Goal: Transaction & Acquisition: Subscribe to service/newsletter

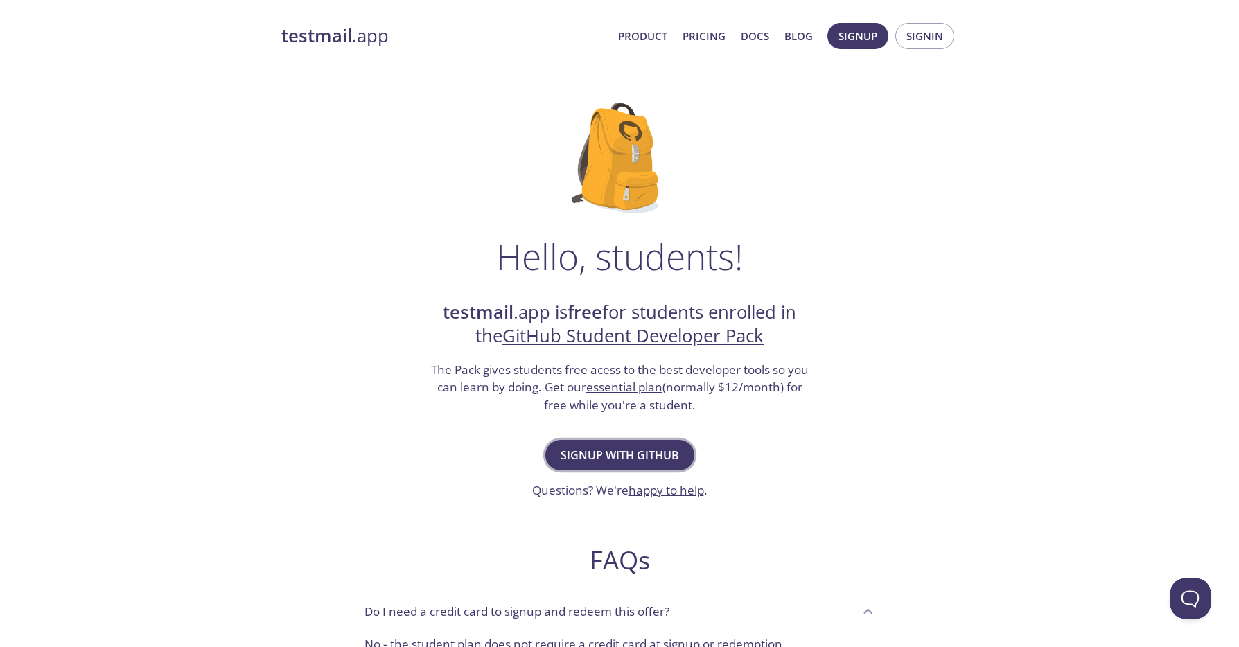
click at [653, 458] on span "Signup with GitHub" at bounding box center [620, 455] width 119 height 19
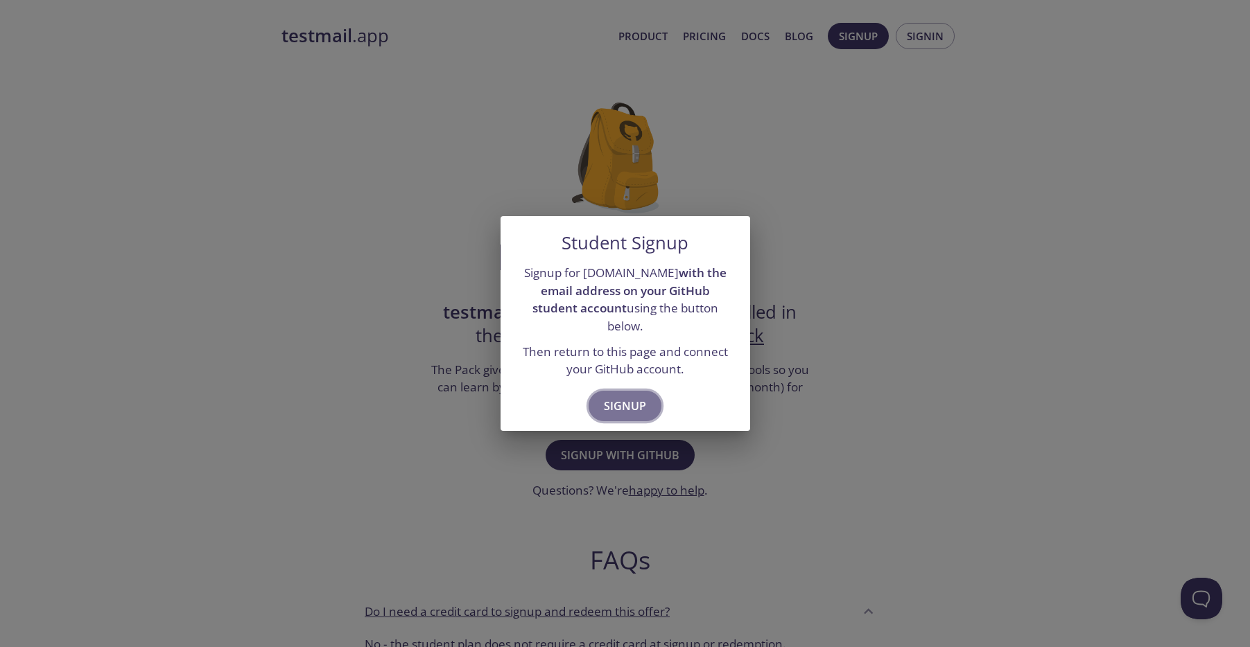
click at [646, 391] on button "Signup" at bounding box center [625, 406] width 73 height 30
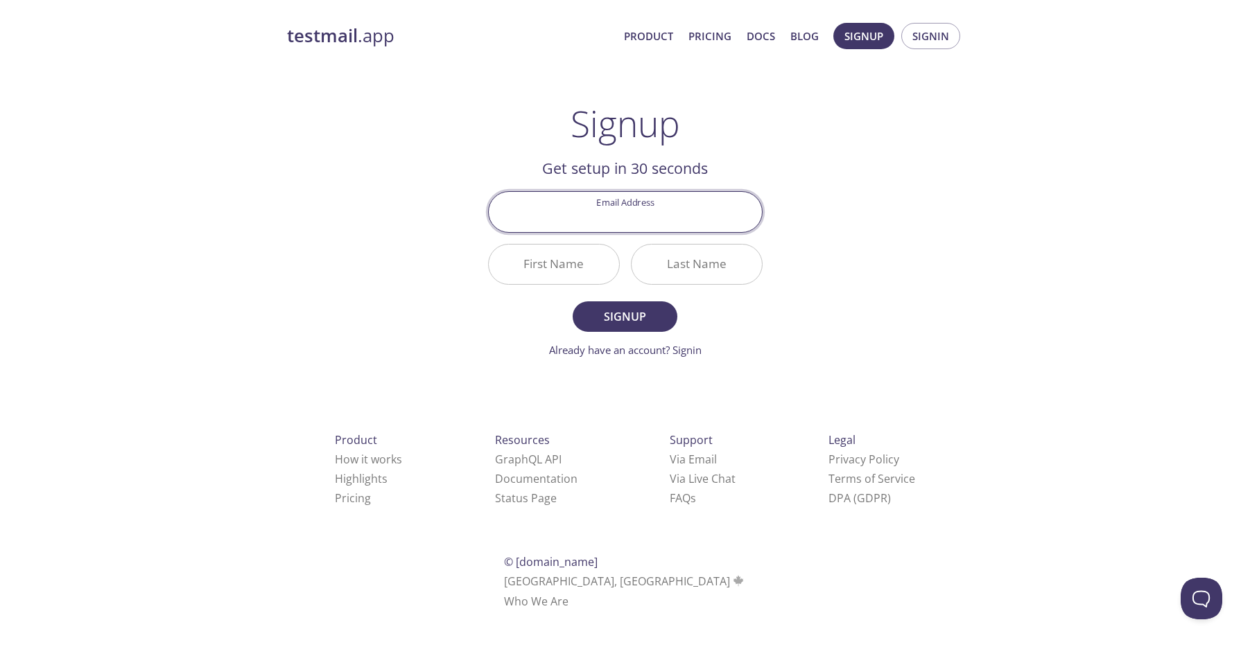
click at [805, 223] on div "testmail .app Product Pricing Docs Blog Signup Signin Signup Get setup in 30 se…" at bounding box center [625, 332] width 710 height 636
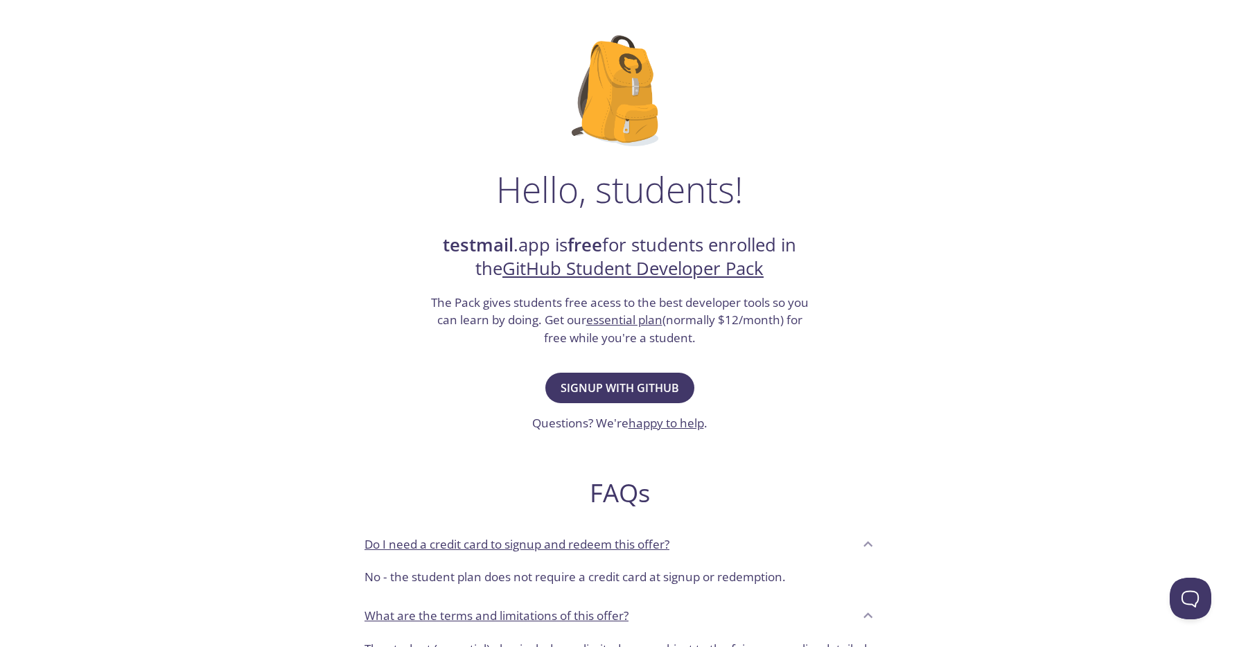
scroll to position [69, 0]
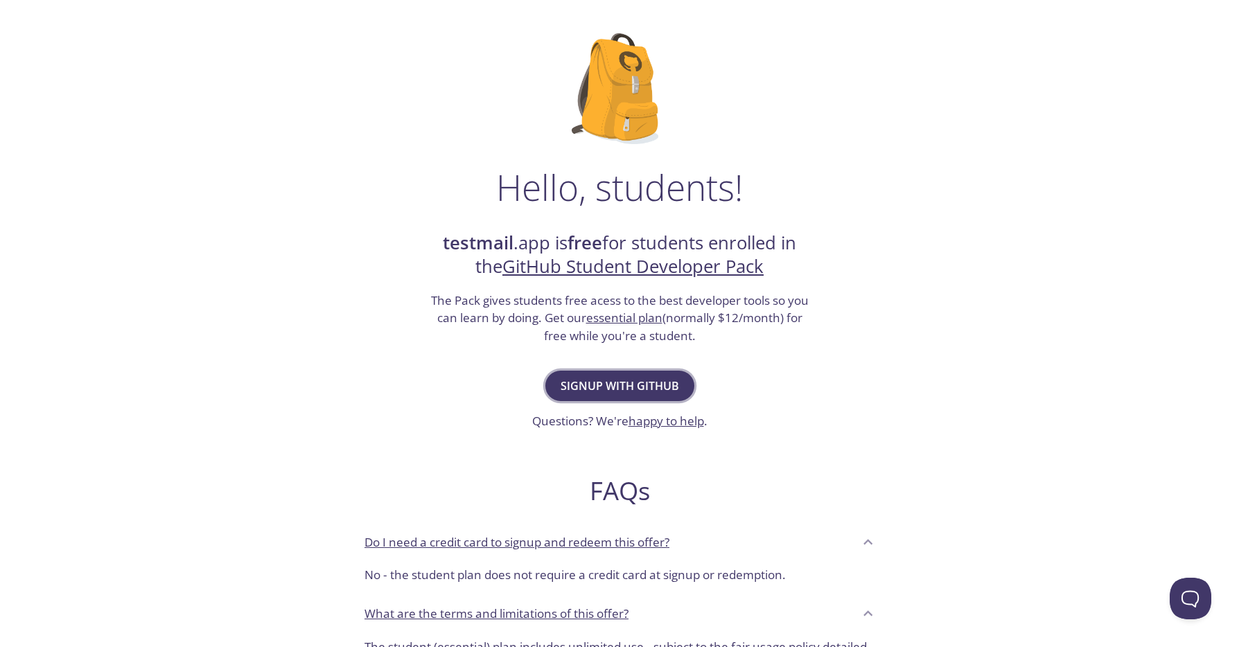
click at [672, 393] on span "Signup with GitHub" at bounding box center [620, 385] width 119 height 19
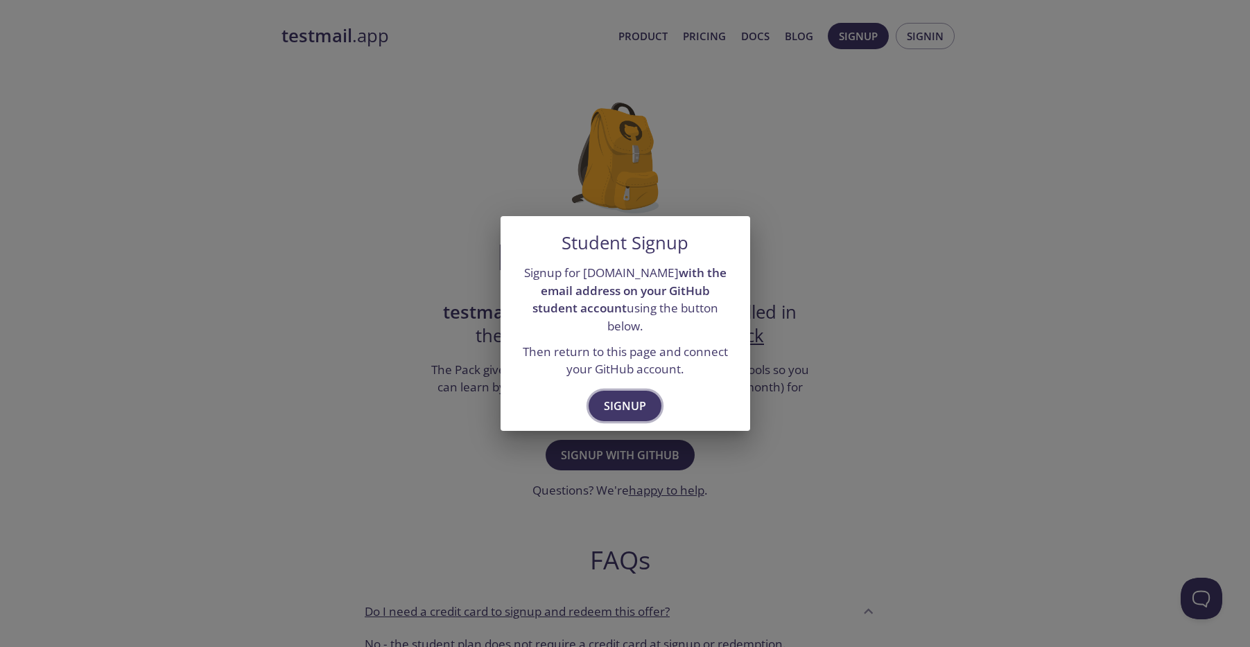
click at [640, 396] on span "Signup" at bounding box center [625, 405] width 42 height 19
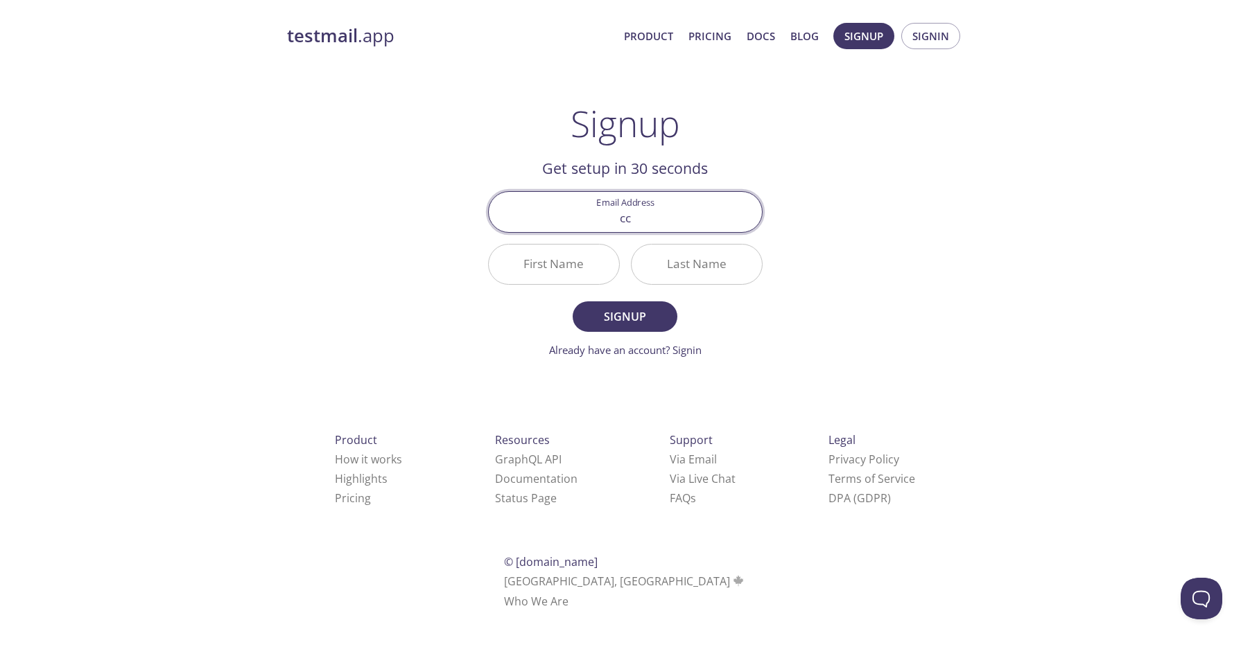
type input "c"
type input "[EMAIL_ADDRESS][DOMAIN_NAME]"
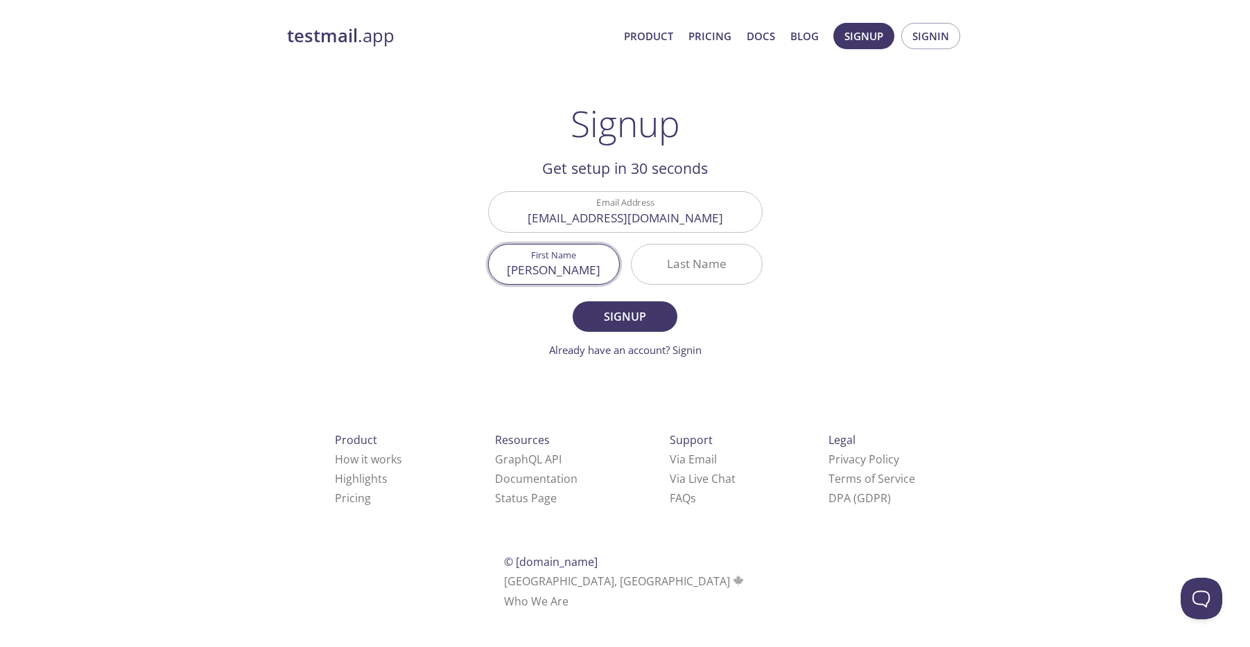
type input "[PERSON_NAME]"
type input "Vega"
click at [573, 302] on button "Signup" at bounding box center [625, 317] width 104 height 30
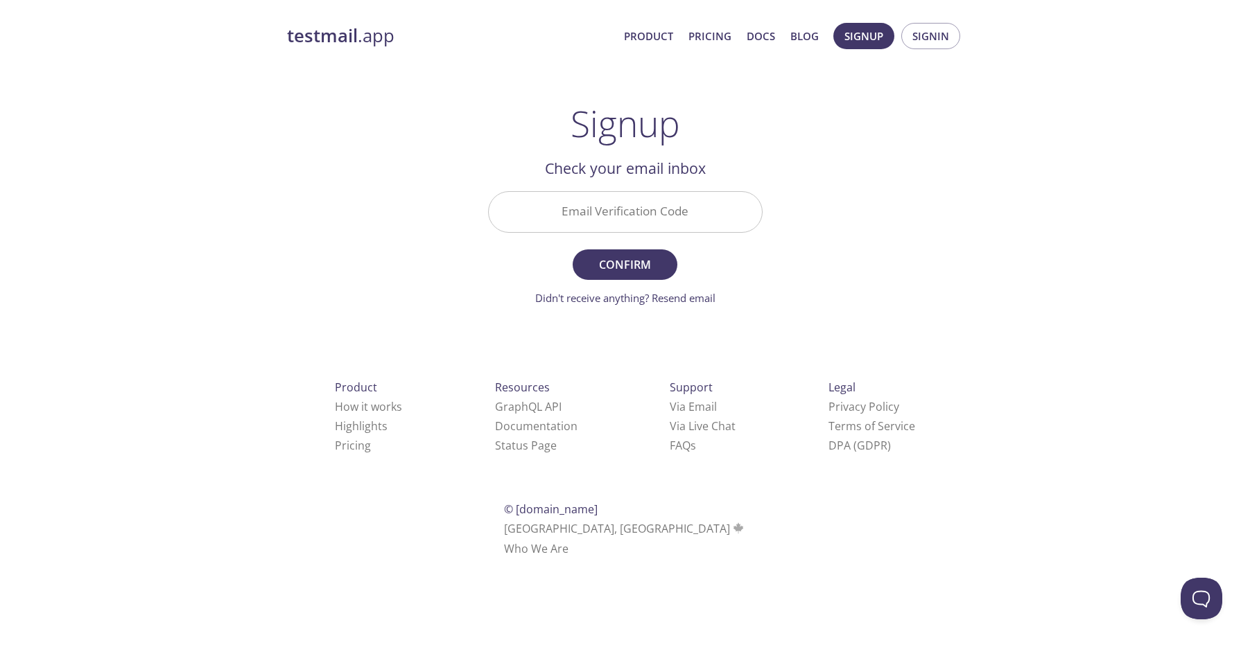
click at [675, 208] on input "Email Verification Code" at bounding box center [625, 212] width 273 height 40
paste input "BFM923M"
type input "BFM923M"
click at [631, 264] on span "Confirm" at bounding box center [624, 264] width 73 height 19
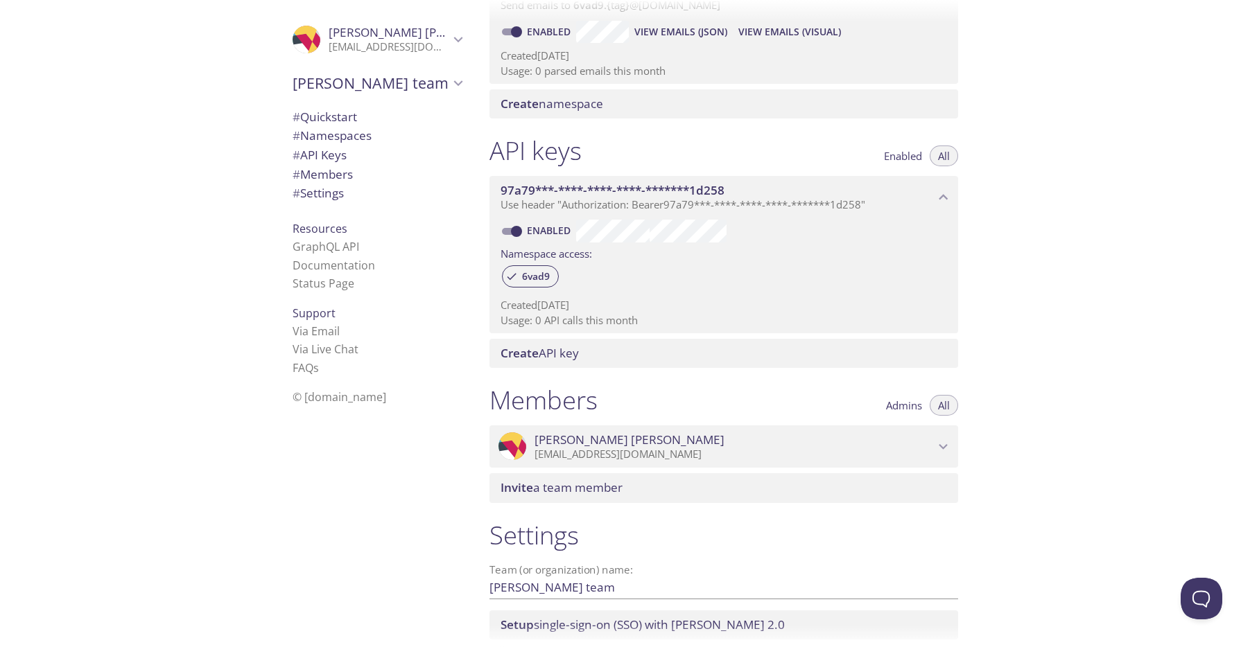
scroll to position [338, 0]
